Goal: Check status: Check status

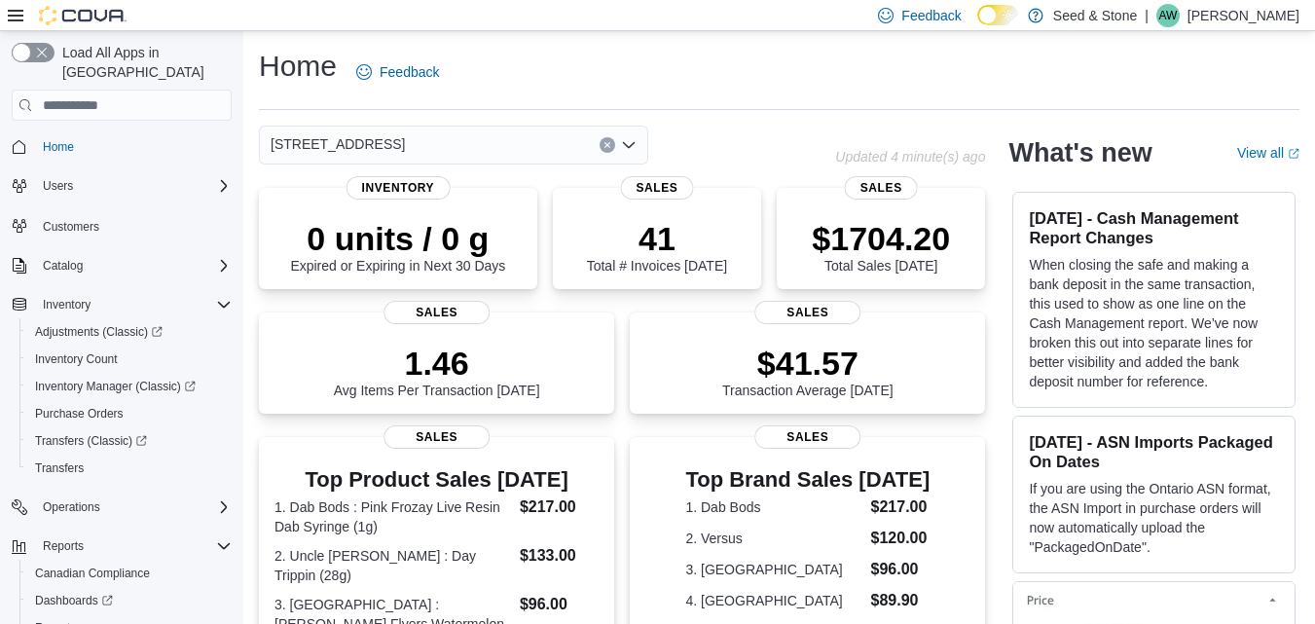
scroll to position [79, 0]
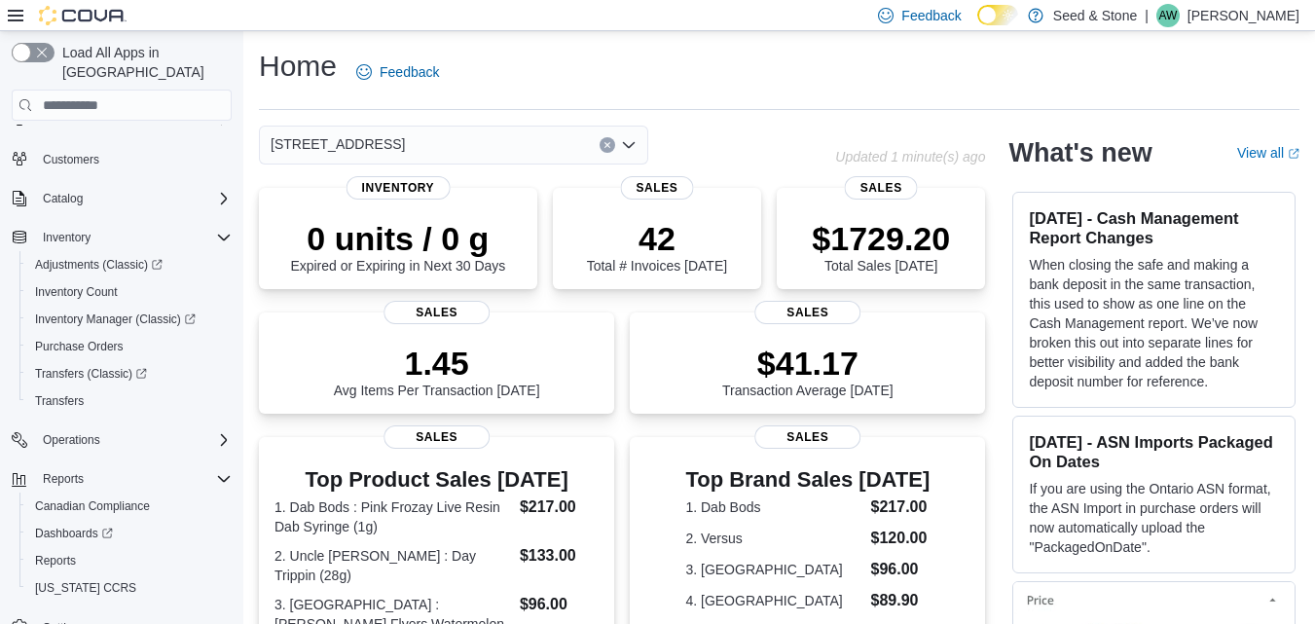
scroll to position [68, 0]
click at [81, 338] on span "Purchase Orders" at bounding box center [79, 346] width 89 height 16
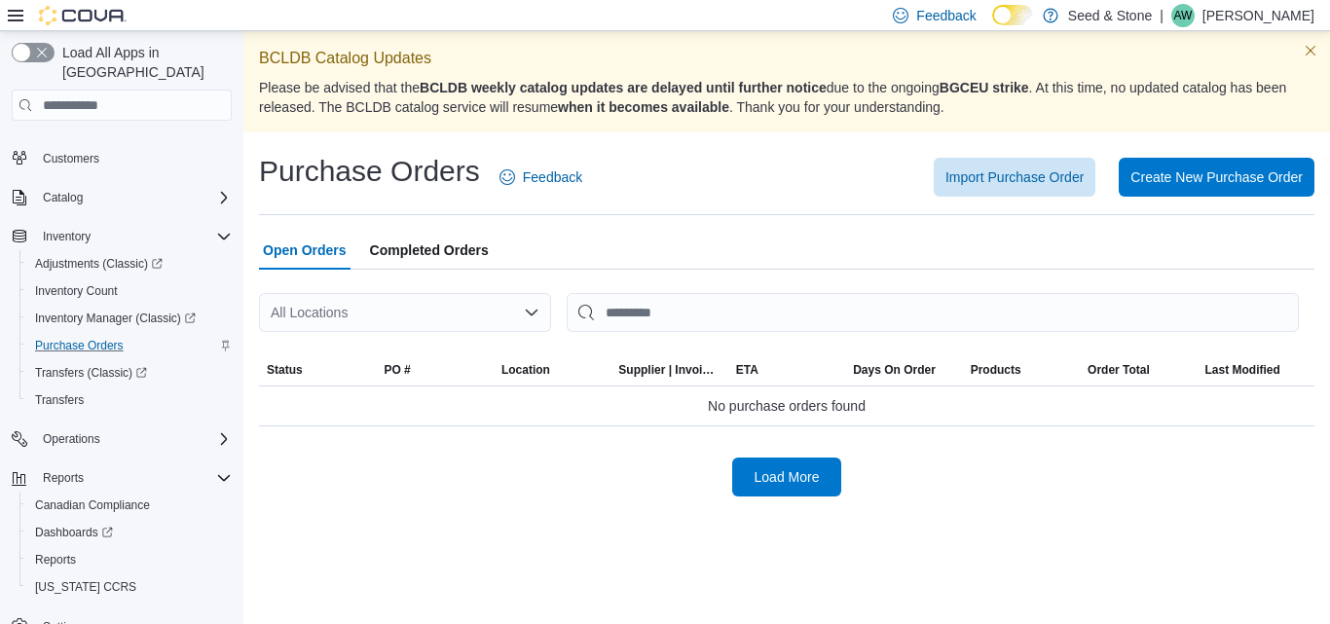
click at [384, 313] on div "All Locations" at bounding box center [405, 312] width 292 height 39
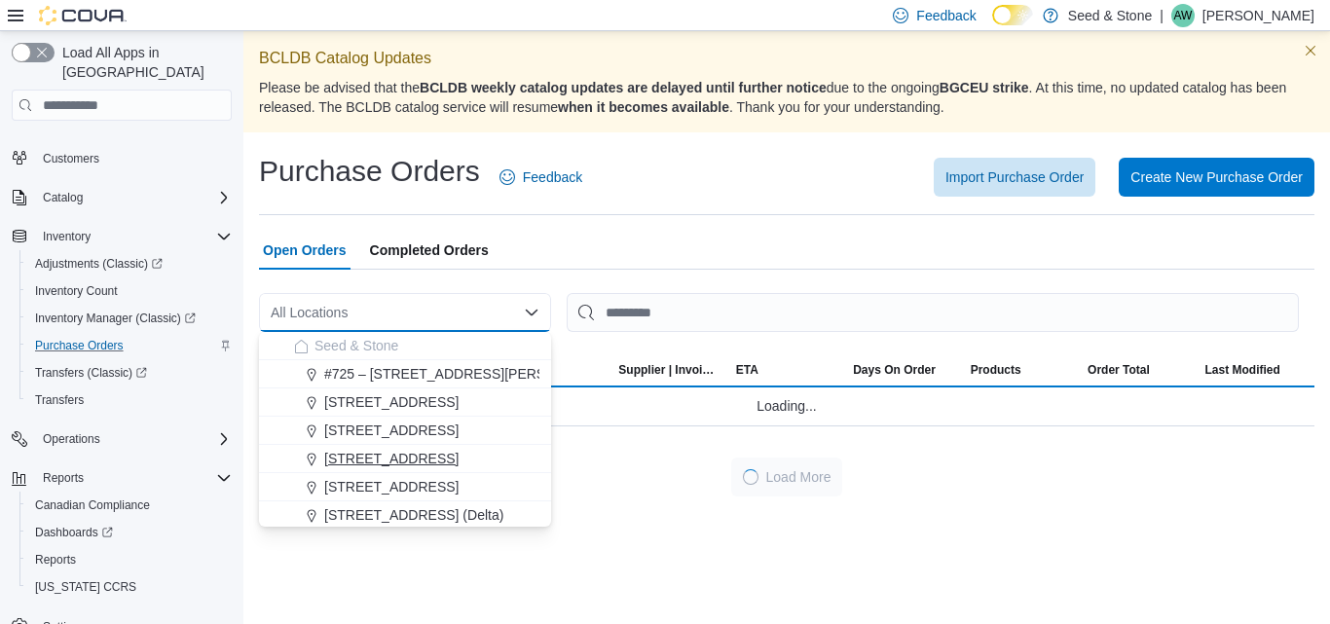
click at [360, 454] on span "[STREET_ADDRESS]" at bounding box center [391, 458] width 134 height 19
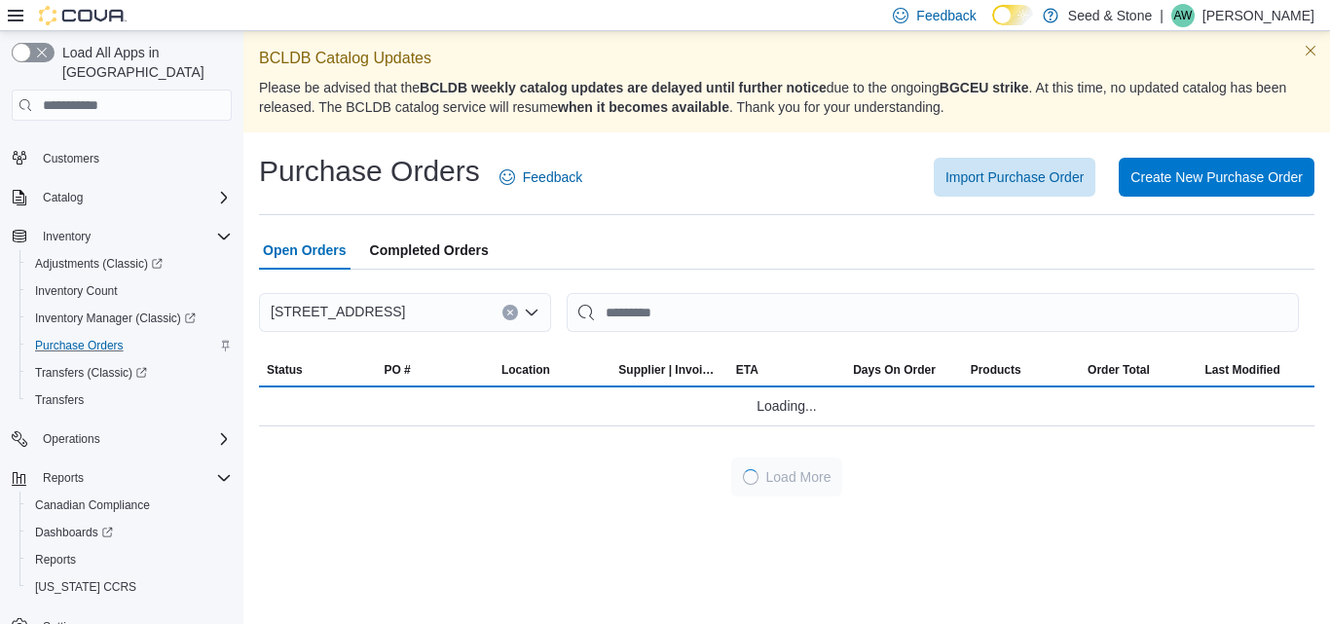
click at [457, 247] on span "Completed Orders" at bounding box center [429, 250] width 119 height 39
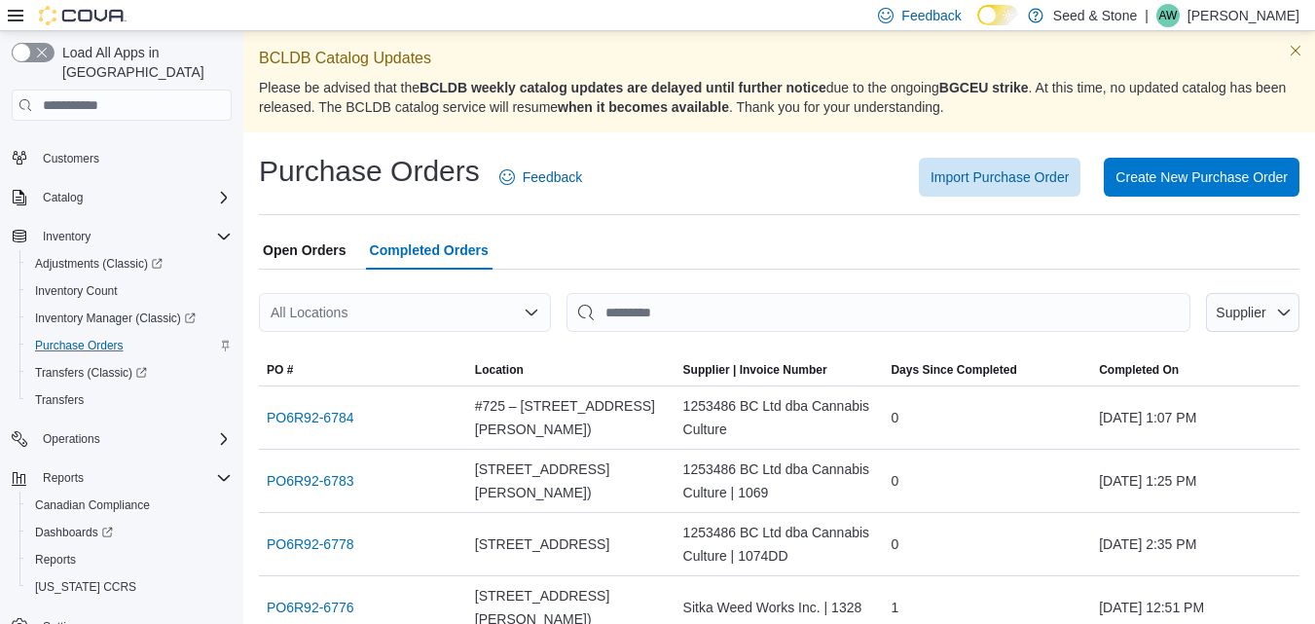
click at [379, 313] on div "All Locations" at bounding box center [405, 312] width 292 height 39
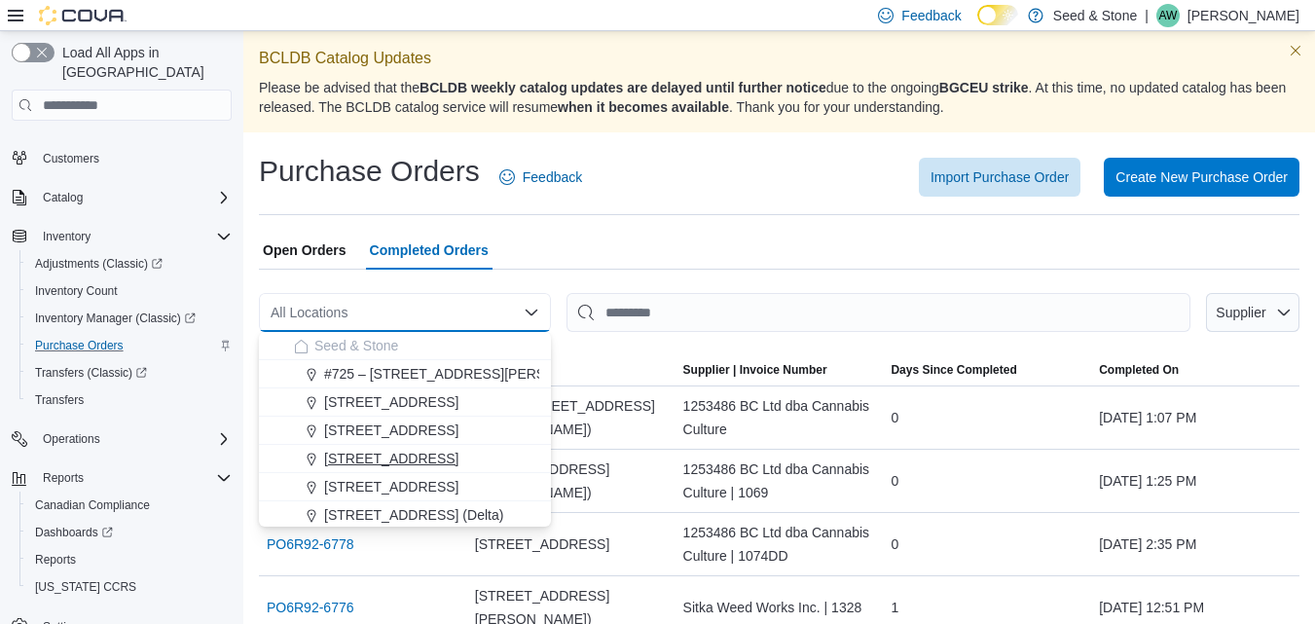
click at [374, 450] on span "[STREET_ADDRESS]" at bounding box center [391, 458] width 134 height 19
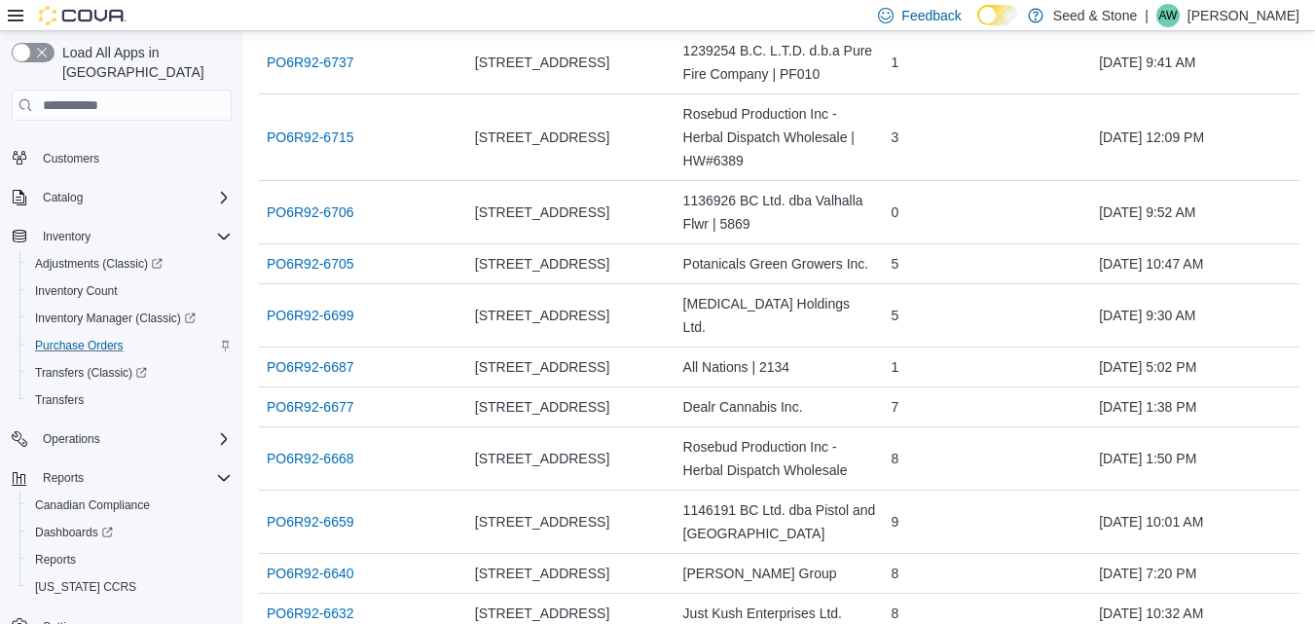
scroll to position [392, 0]
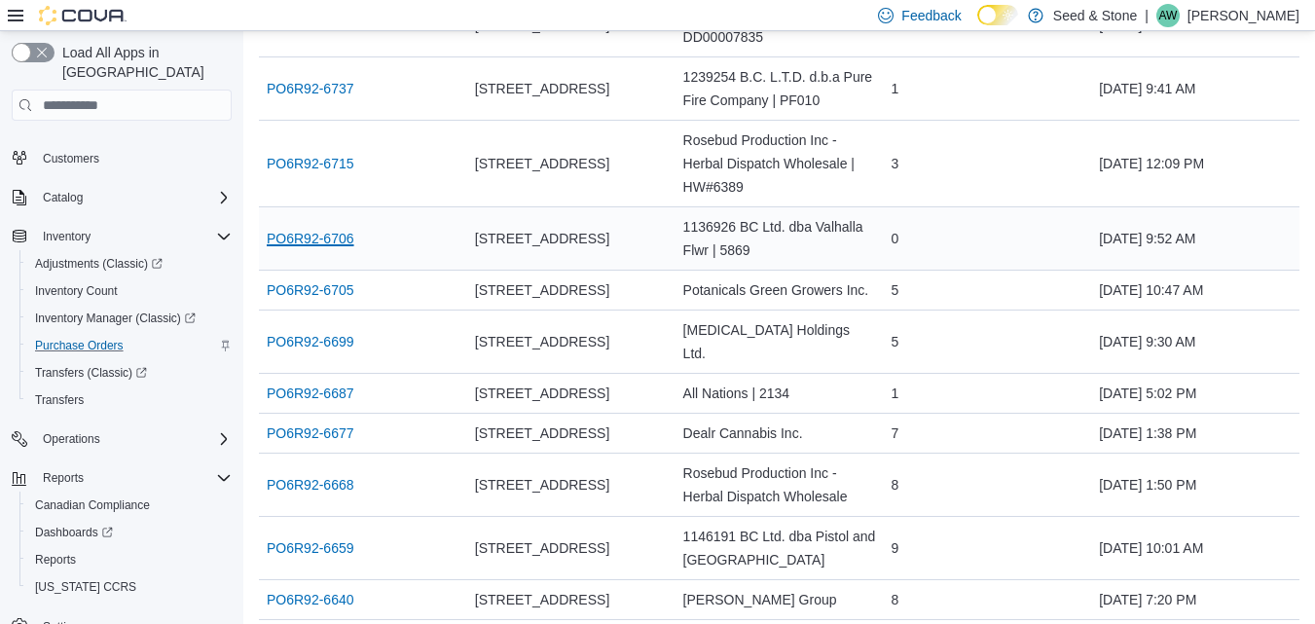
click at [310, 240] on link "PO6R92-6706" at bounding box center [311, 238] width 88 height 23
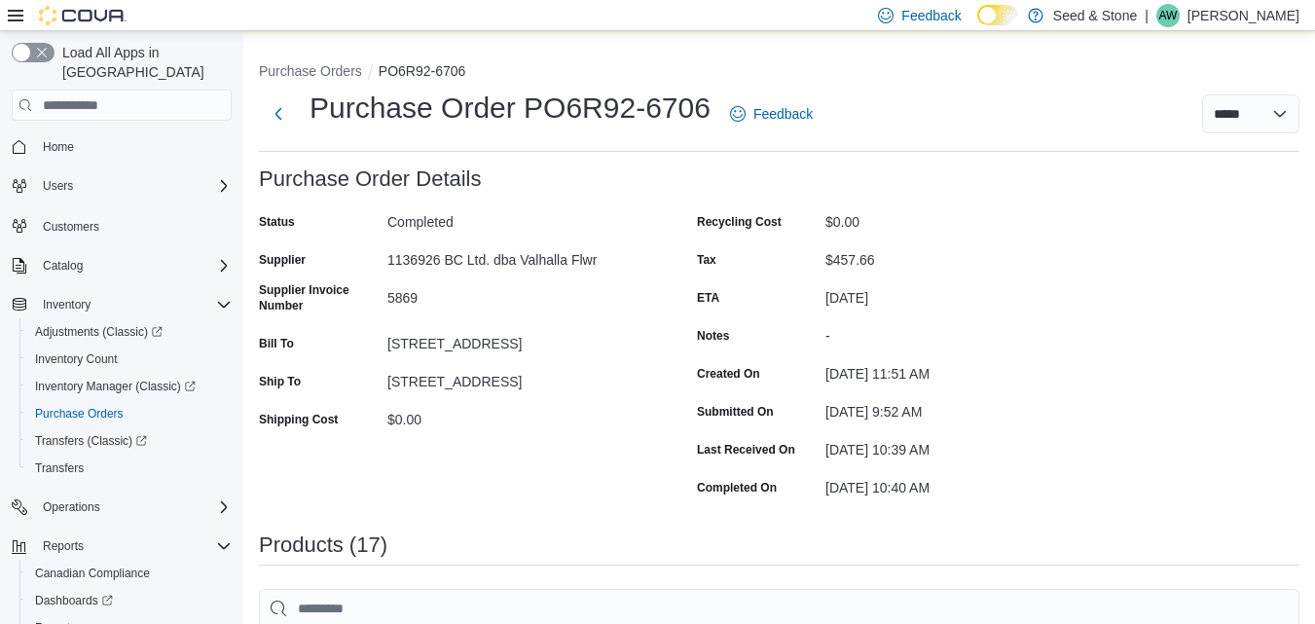
scroll to position [96, 0]
